Goal: Check status: Check status

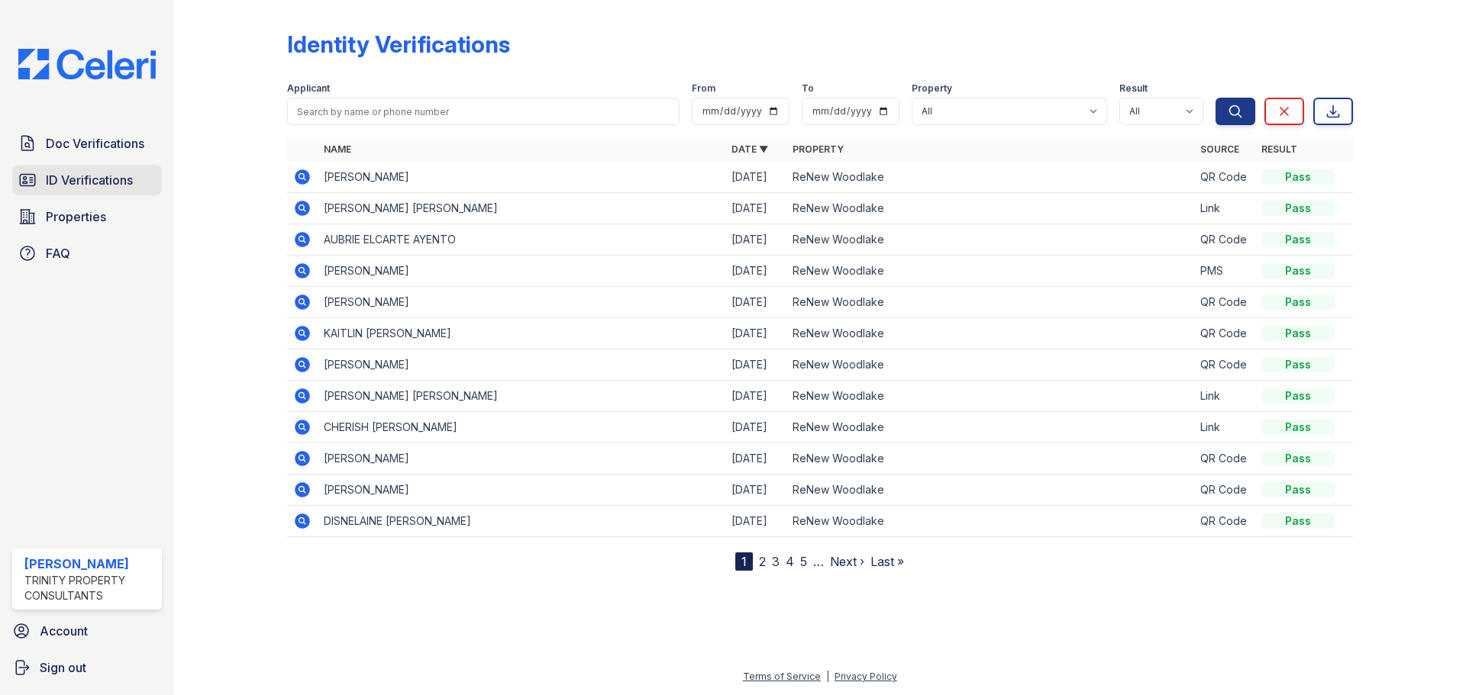
click at [77, 183] on span "ID Verifications" at bounding box center [89, 180] width 87 height 18
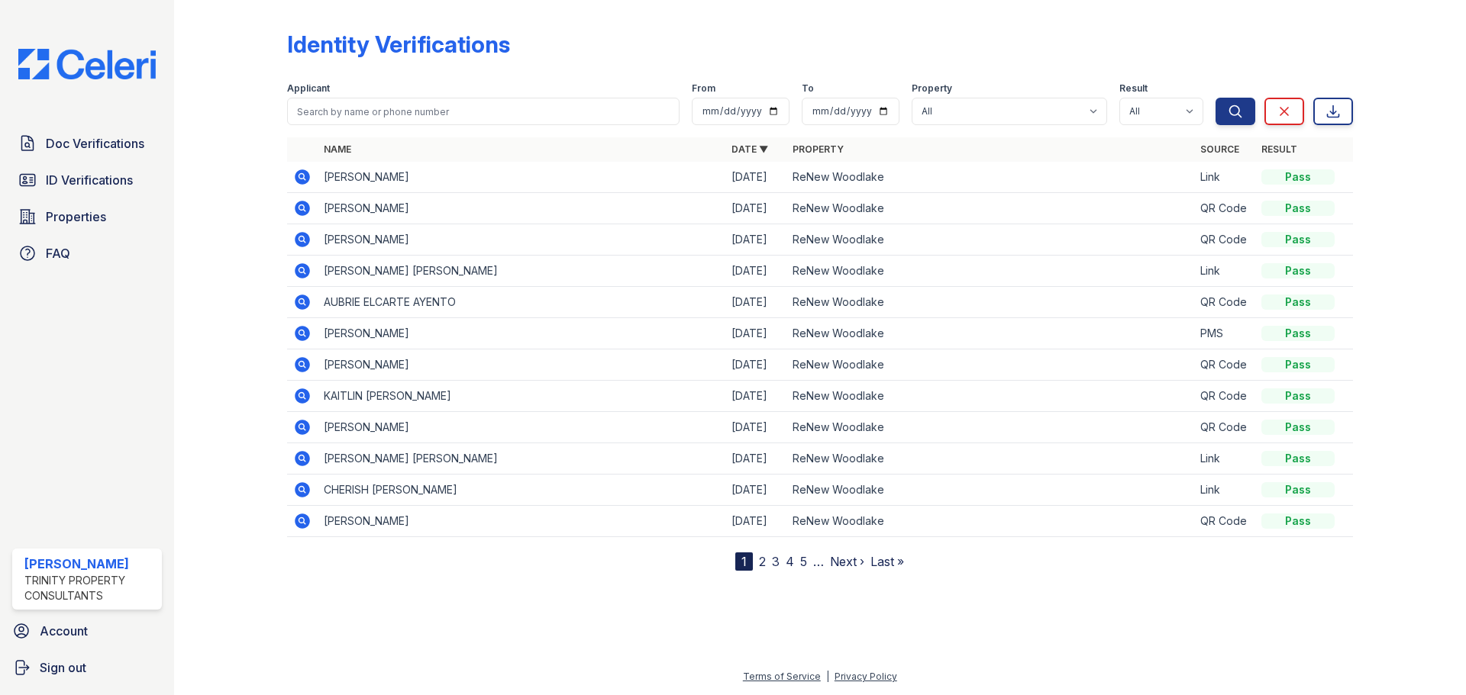
click at [298, 238] on icon at bounding box center [302, 239] width 15 height 15
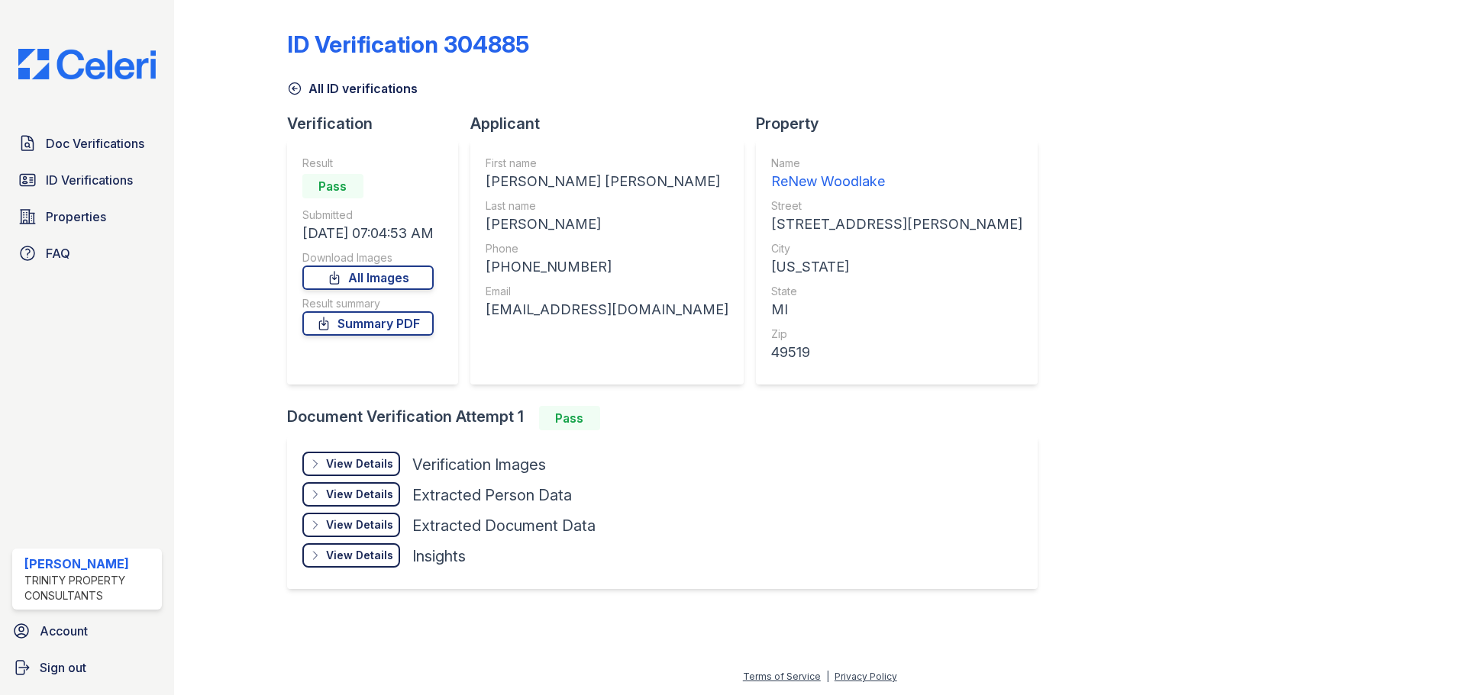
click at [389, 277] on link "All Images" at bounding box center [367, 278] width 131 height 24
click at [408, 332] on link "Summary PDF" at bounding box center [367, 323] width 131 height 24
drag, startPoint x: 208, startPoint y: 279, endPoint x: 458, endPoint y: 114, distance: 300.2
click at [208, 279] on div at bounding box center [242, 308] width 89 height 605
click at [109, 178] on span "ID Verifications" at bounding box center [89, 180] width 87 height 18
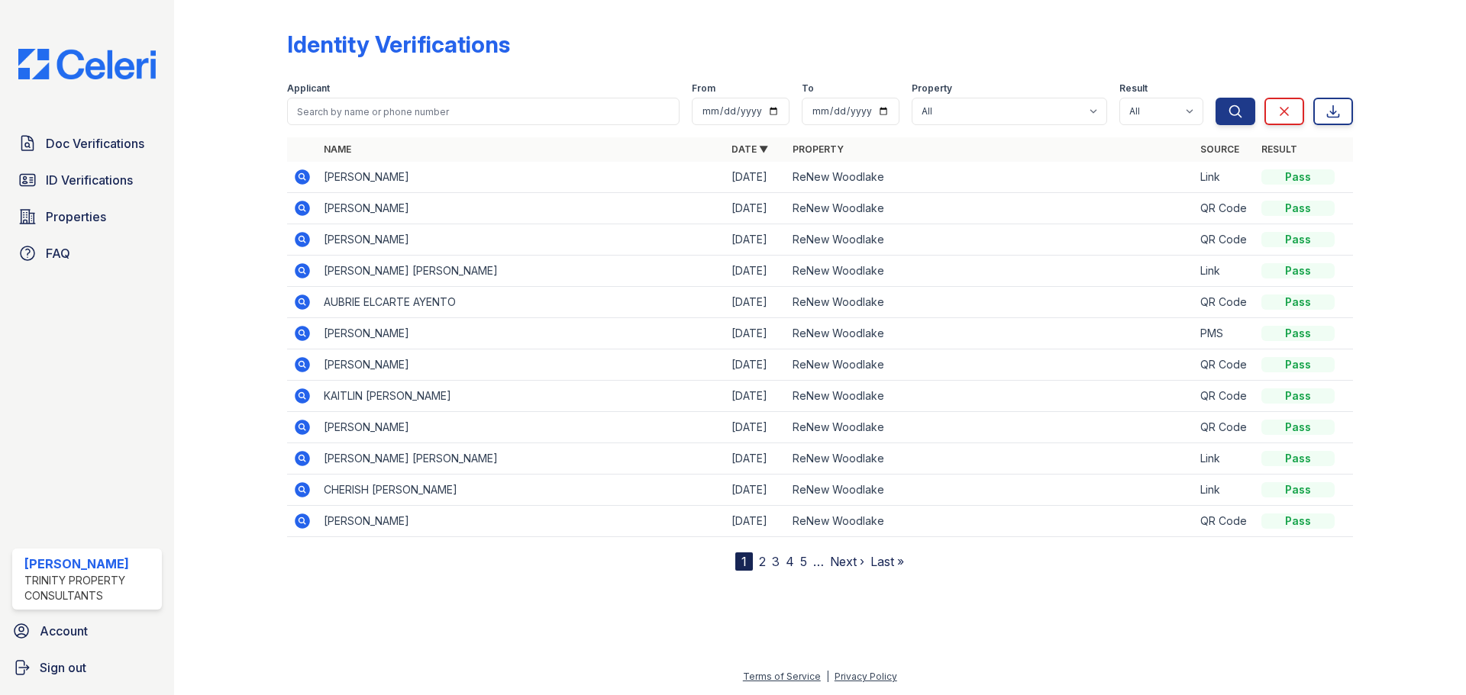
click at [303, 209] on icon at bounding box center [302, 208] width 18 height 18
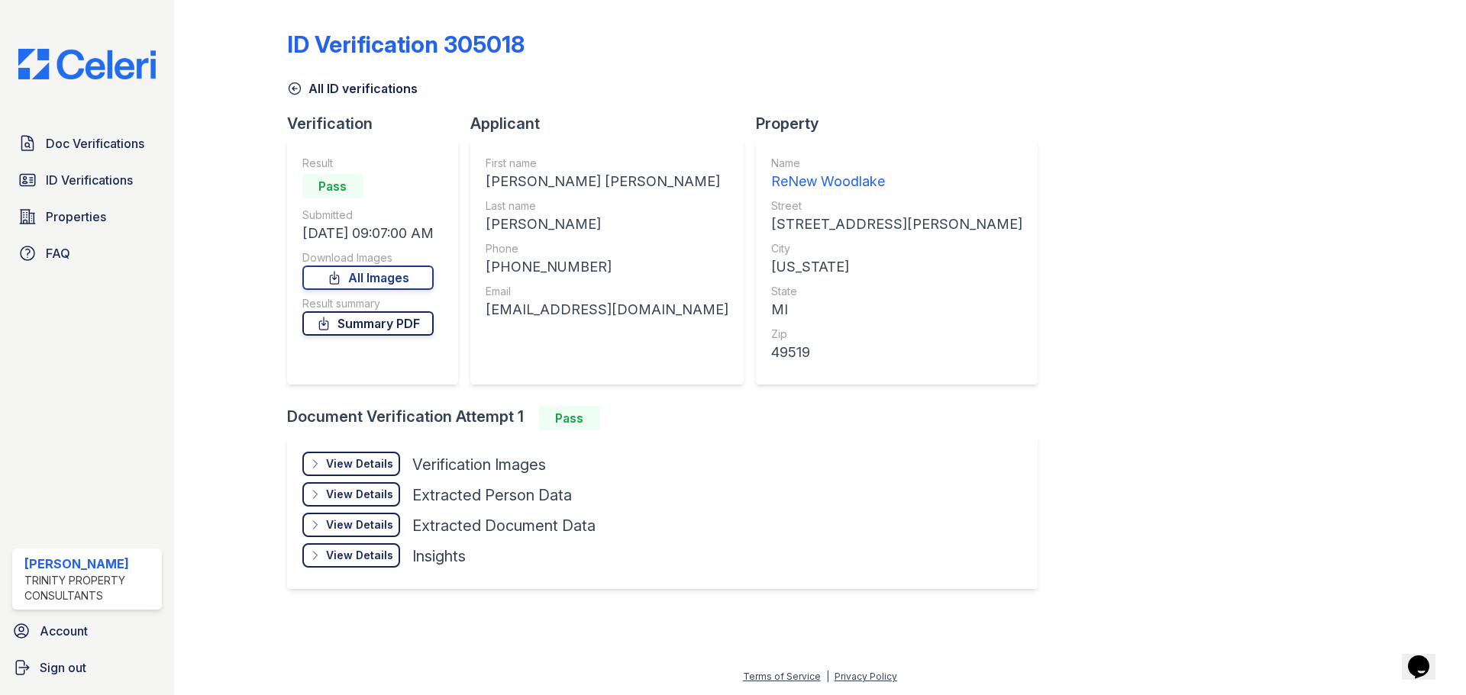
click at [363, 321] on link "Summary PDF" at bounding box center [367, 323] width 131 height 24
